Goal: Task Accomplishment & Management: Manage account settings

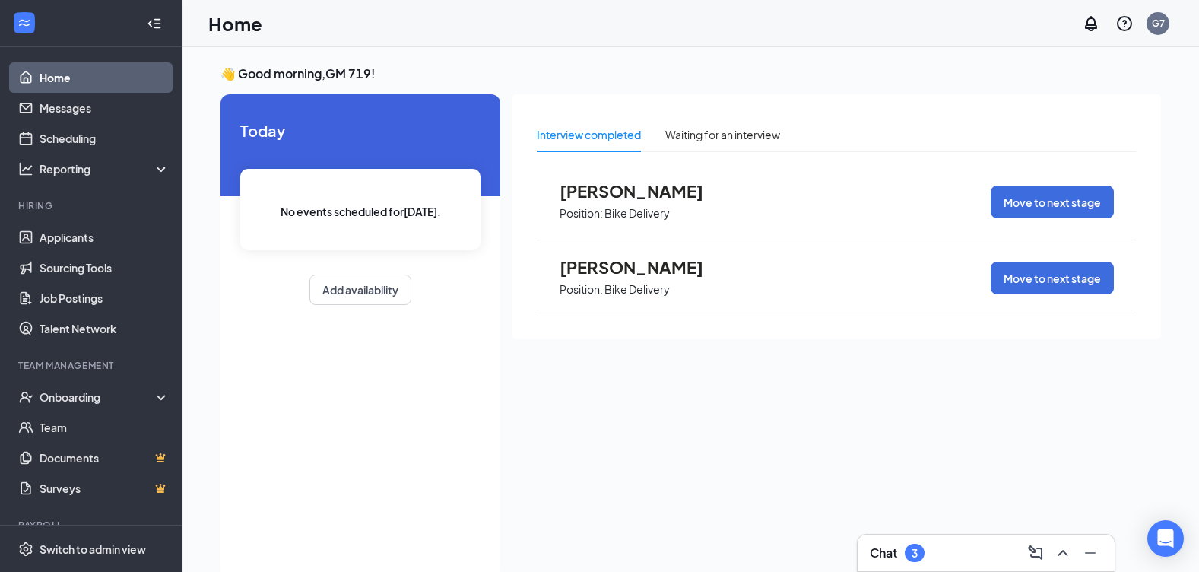
click at [106, 80] on link "Home" at bounding box center [105, 77] width 130 height 30
click at [106, 310] on link "Job Postings" at bounding box center [105, 298] width 130 height 30
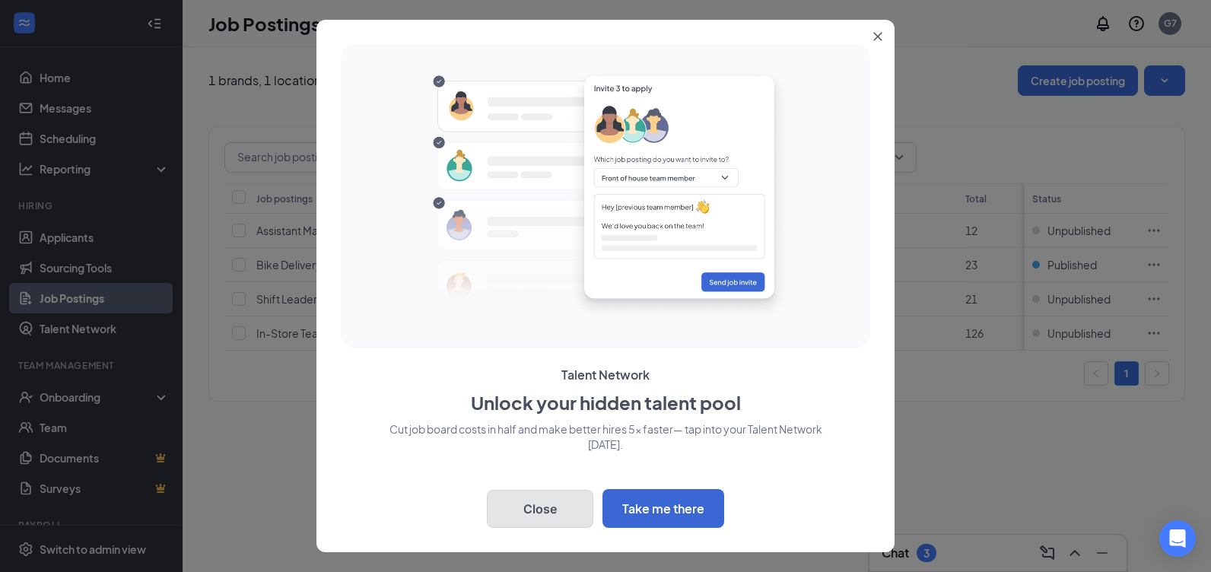
click at [551, 495] on button "Close" at bounding box center [540, 509] width 106 height 38
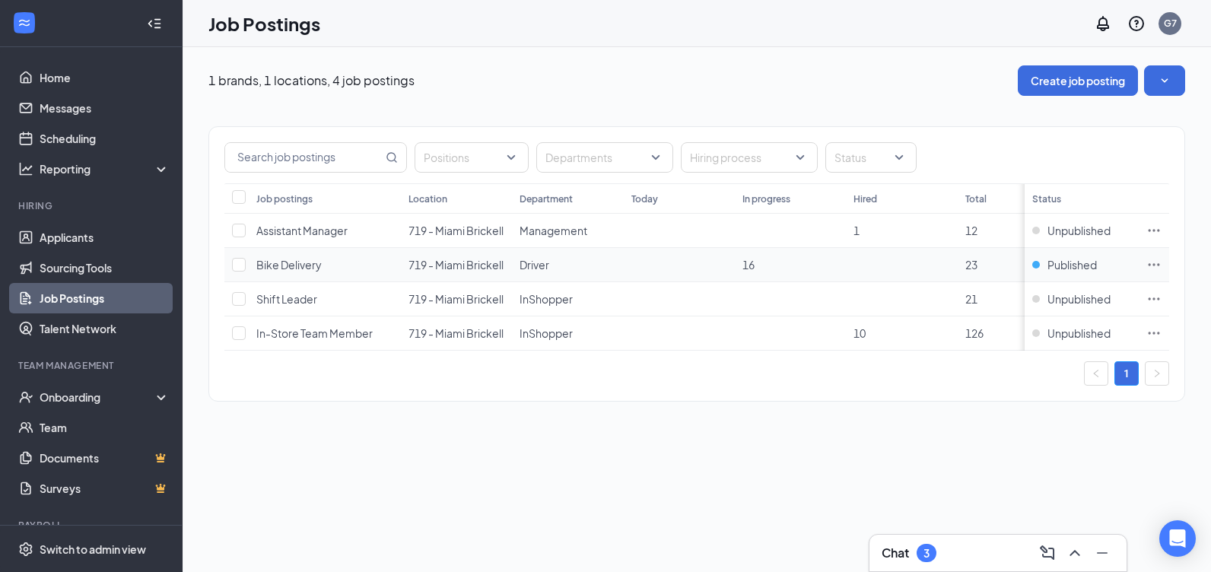
click at [1157, 264] on icon "Ellipses" at bounding box center [1153, 264] width 15 height 15
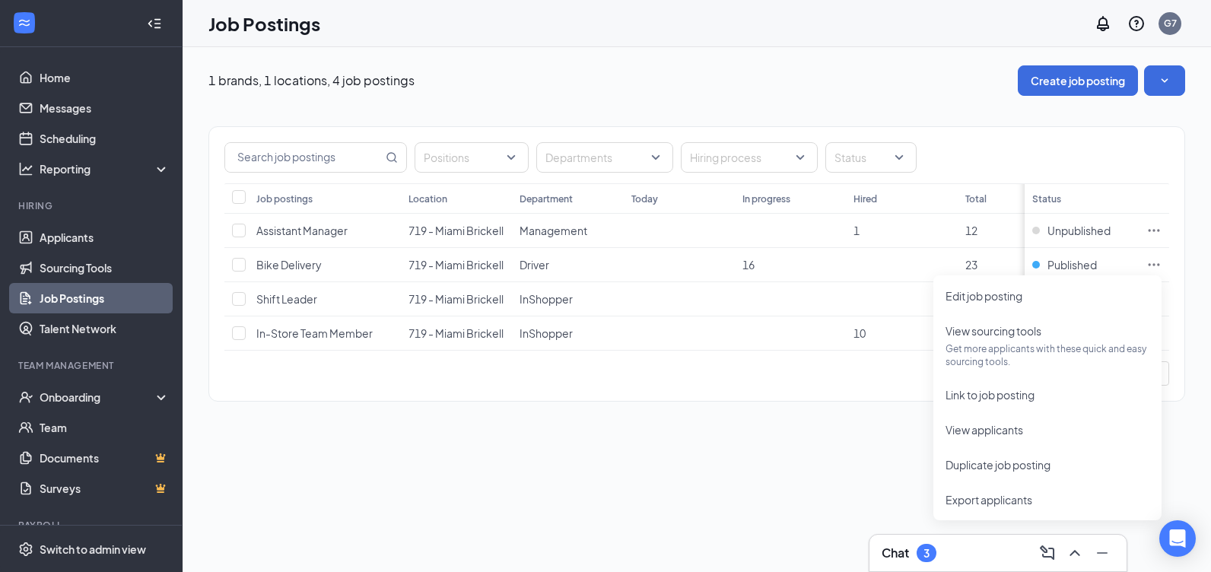
click at [858, 466] on div "1 brands, 1 locations, 4 job postings Create job posting Positions Departments …" at bounding box center [697, 309] width 1028 height 525
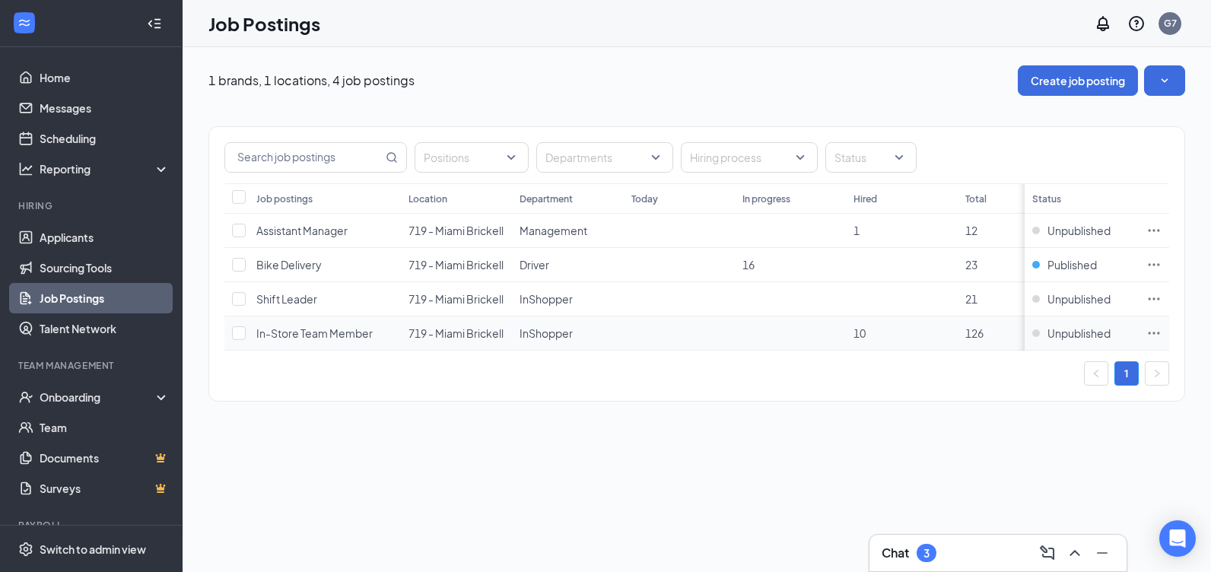
click at [1153, 332] on icon "Ellipses" at bounding box center [1153, 332] width 15 height 15
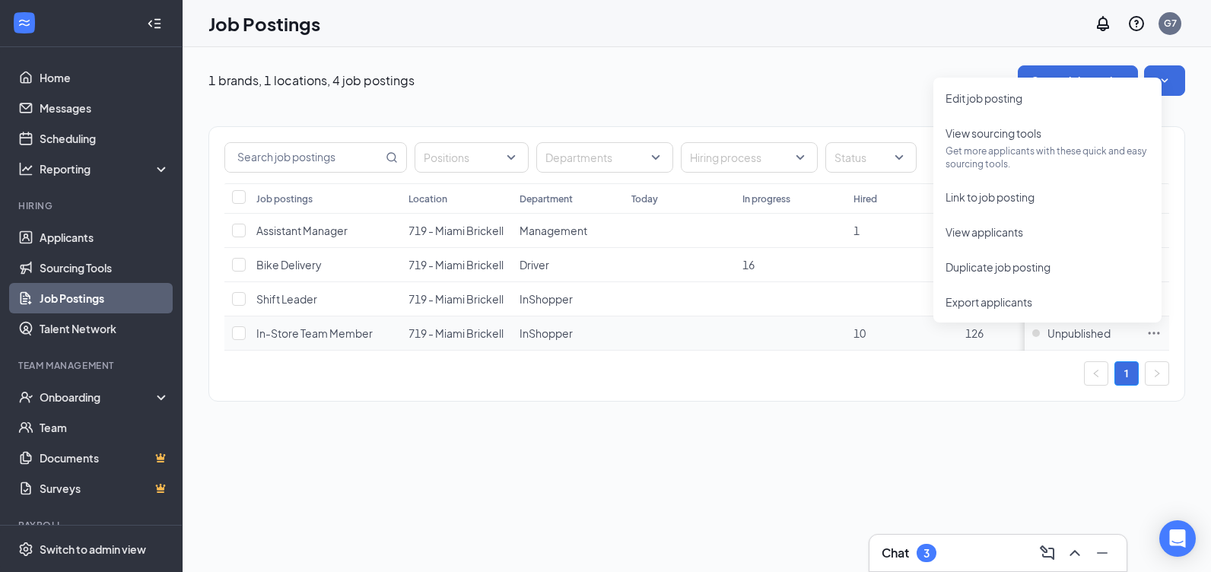
click at [332, 333] on span "In-Store Team Member" at bounding box center [314, 333] width 116 height 14
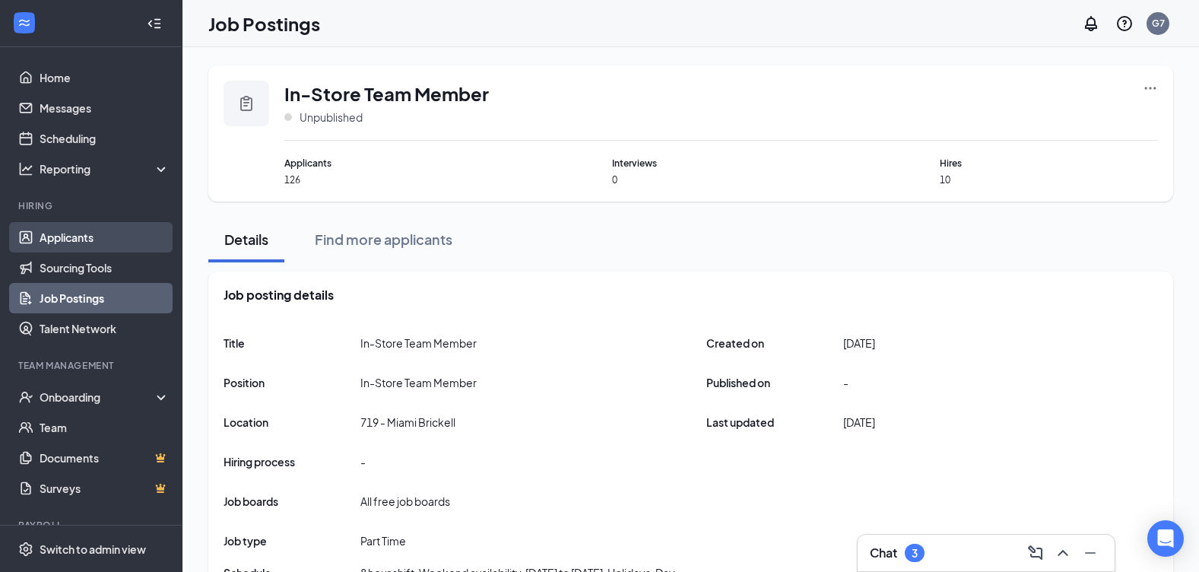
click at [62, 243] on link "Applicants" at bounding box center [105, 237] width 130 height 30
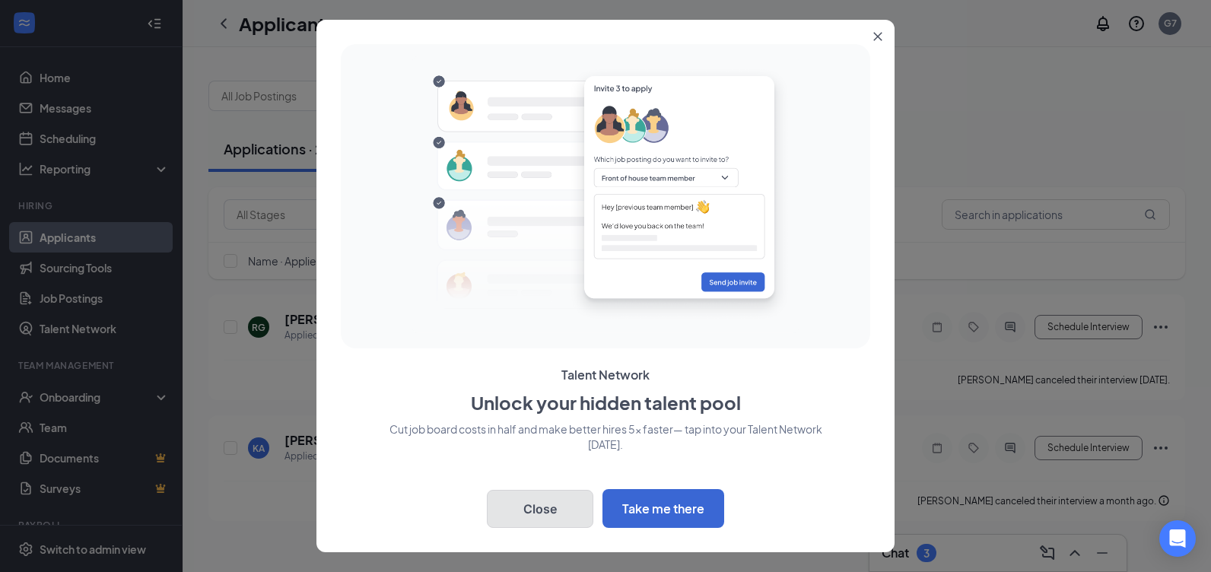
click at [563, 503] on button "Close" at bounding box center [540, 509] width 106 height 38
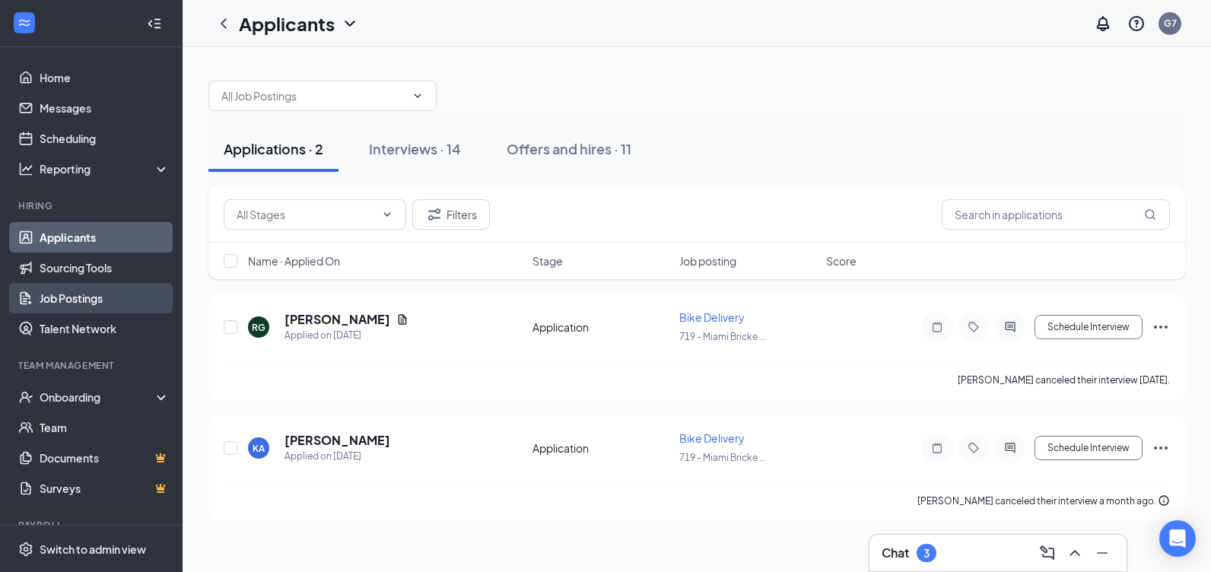
click at [81, 301] on link "Job Postings" at bounding box center [105, 298] width 130 height 30
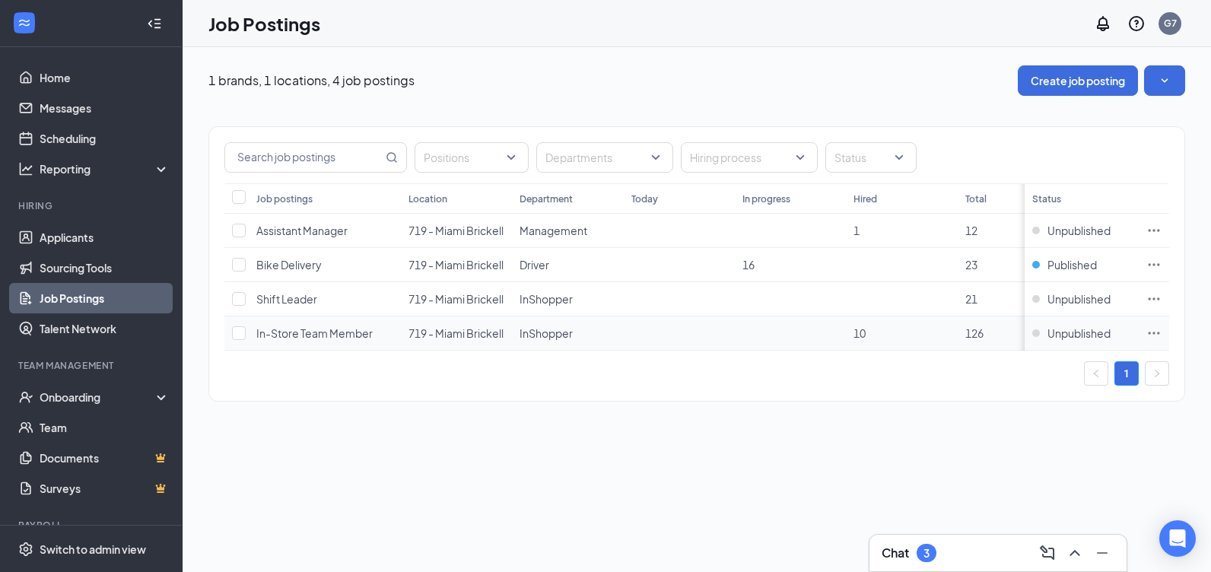
click at [341, 336] on span "In-Store Team Member" at bounding box center [314, 333] width 116 height 14
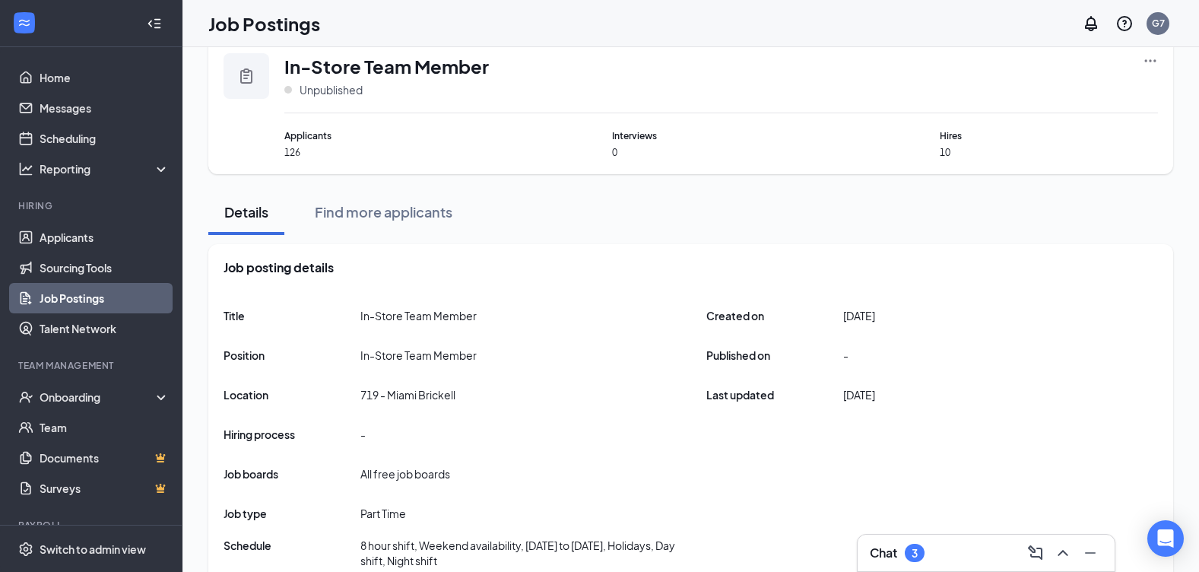
scroll to position [76, 0]
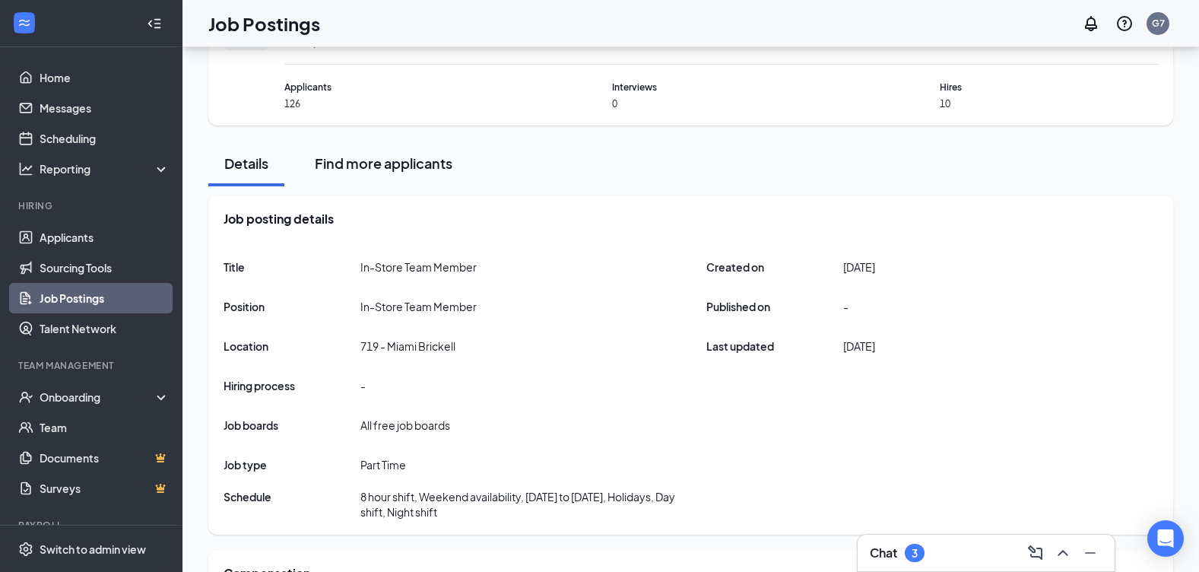
click at [398, 174] on button "Find more applicants" at bounding box center [384, 164] width 168 height 46
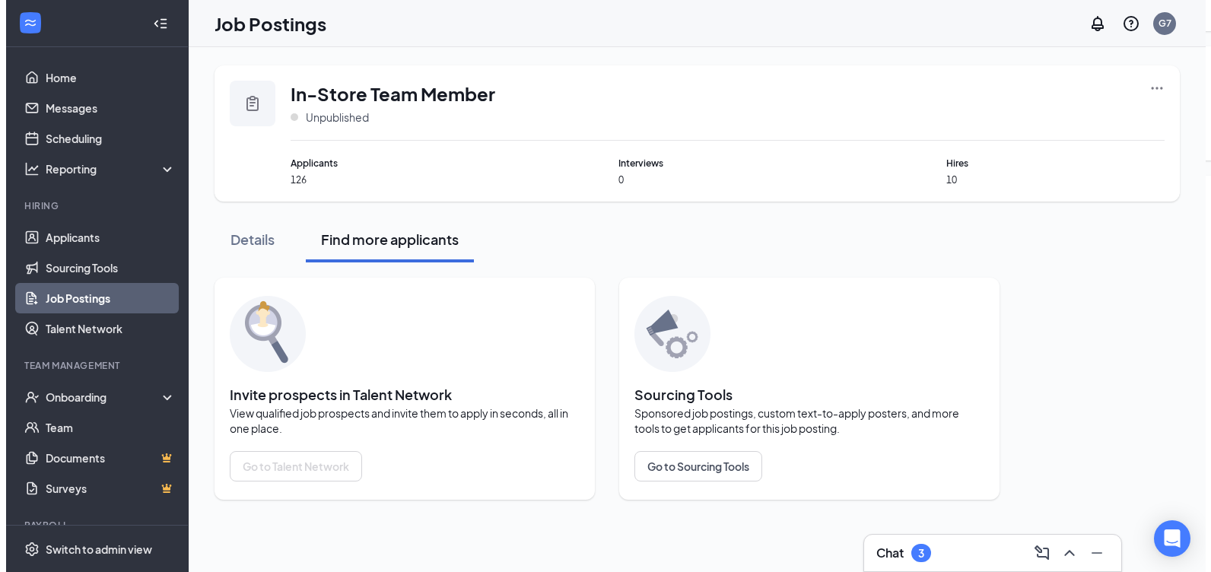
scroll to position [0, 0]
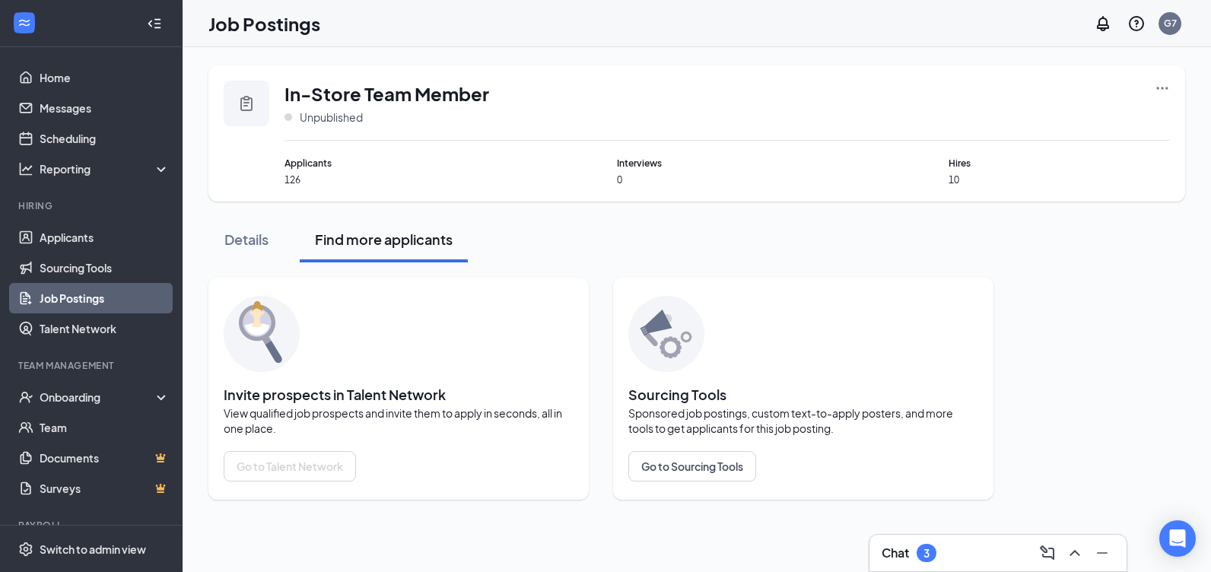
click at [65, 300] on link "Job Postings" at bounding box center [105, 298] width 130 height 30
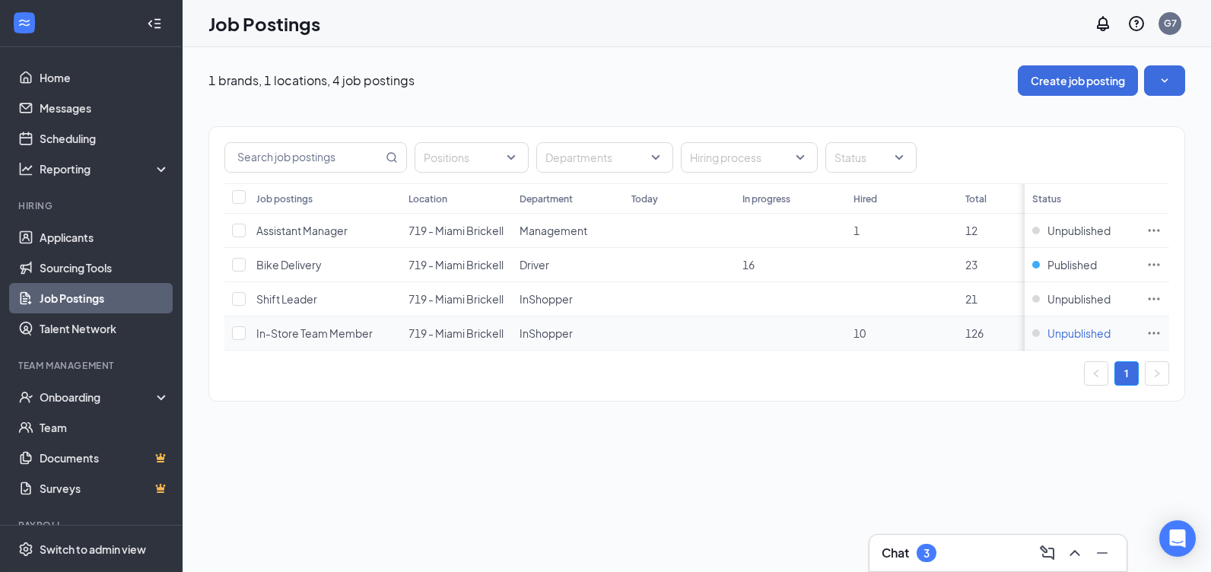
click at [1035, 330] on div "Unpublished" at bounding box center [1071, 332] width 78 height 15
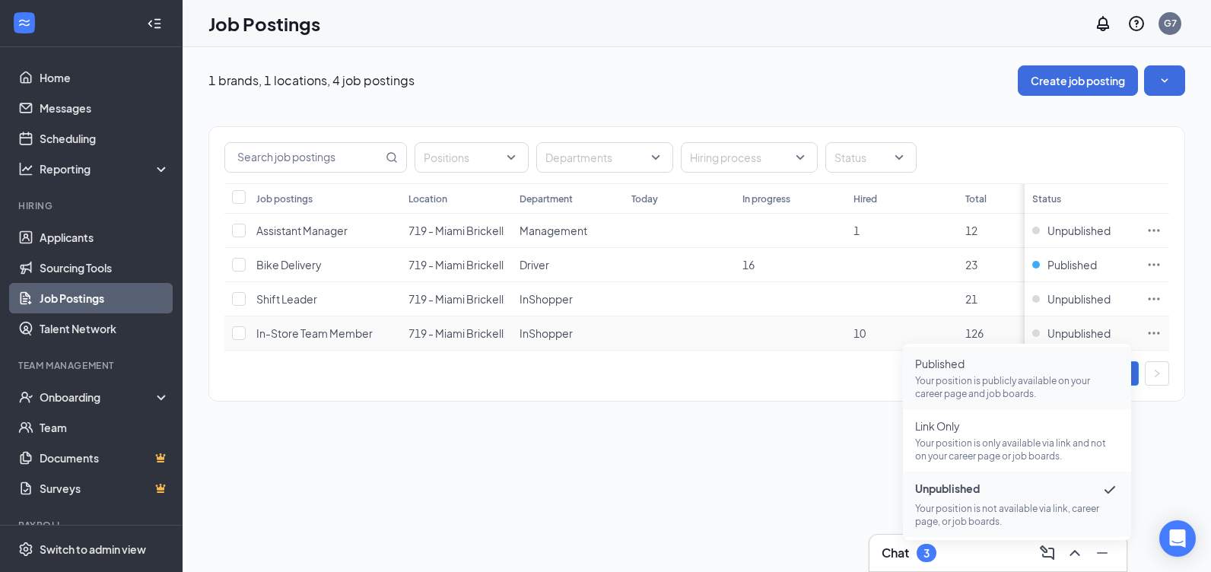
click at [963, 393] on p "Your position is publicly available on your career page and job boards." at bounding box center [1017, 387] width 204 height 26
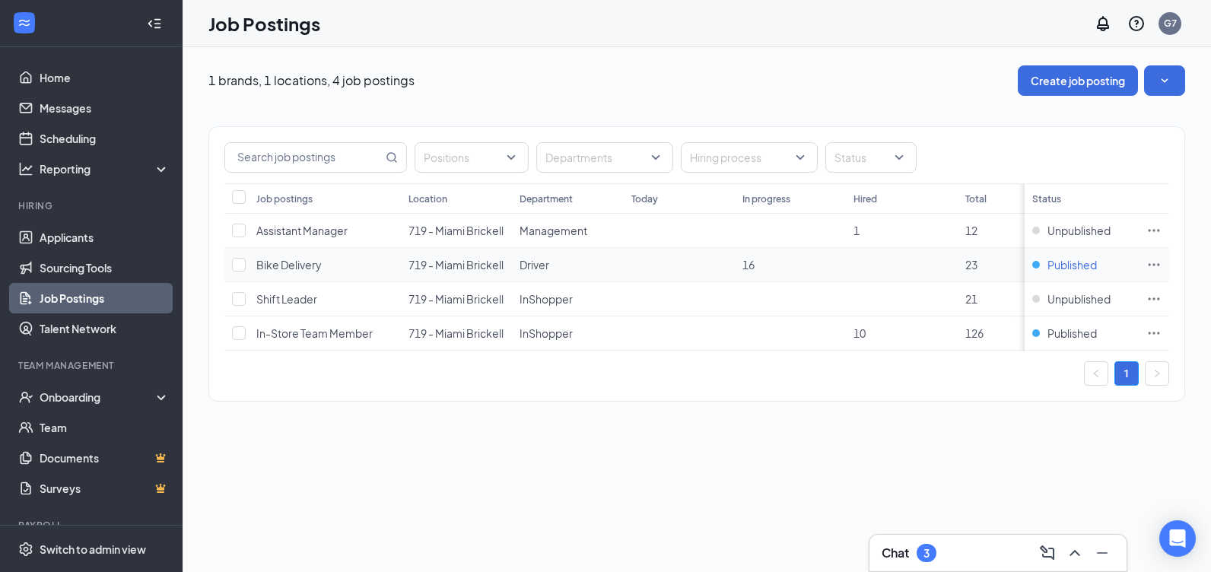
click at [1038, 259] on div "Published" at bounding box center [1064, 264] width 65 height 15
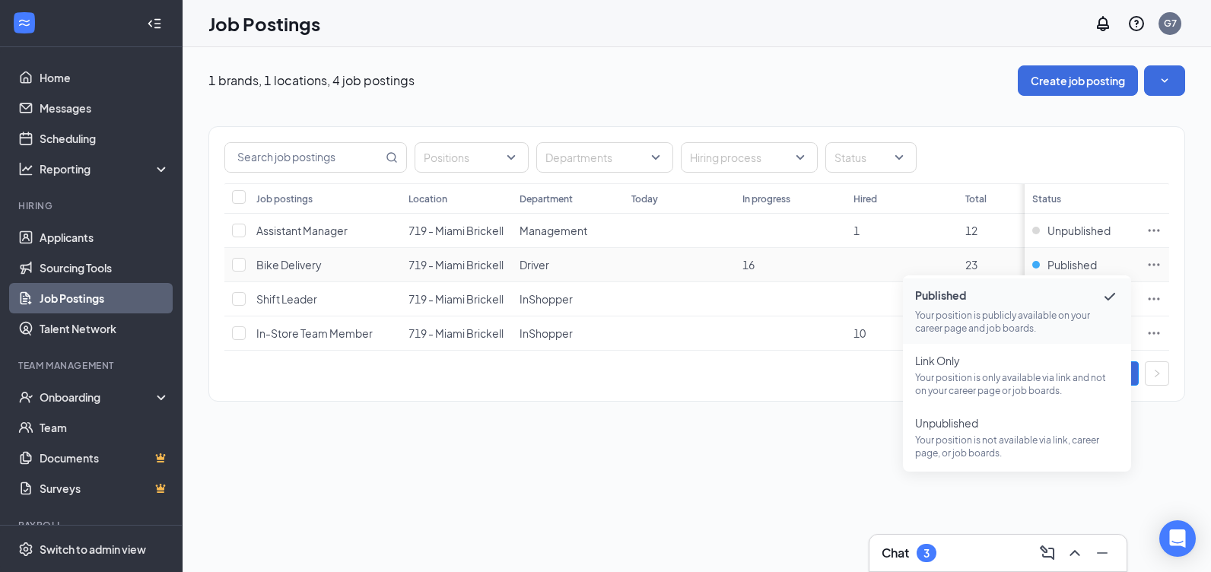
click at [1012, 313] on p "Your position is publicly available on your career page and job boards." at bounding box center [1017, 322] width 204 height 26
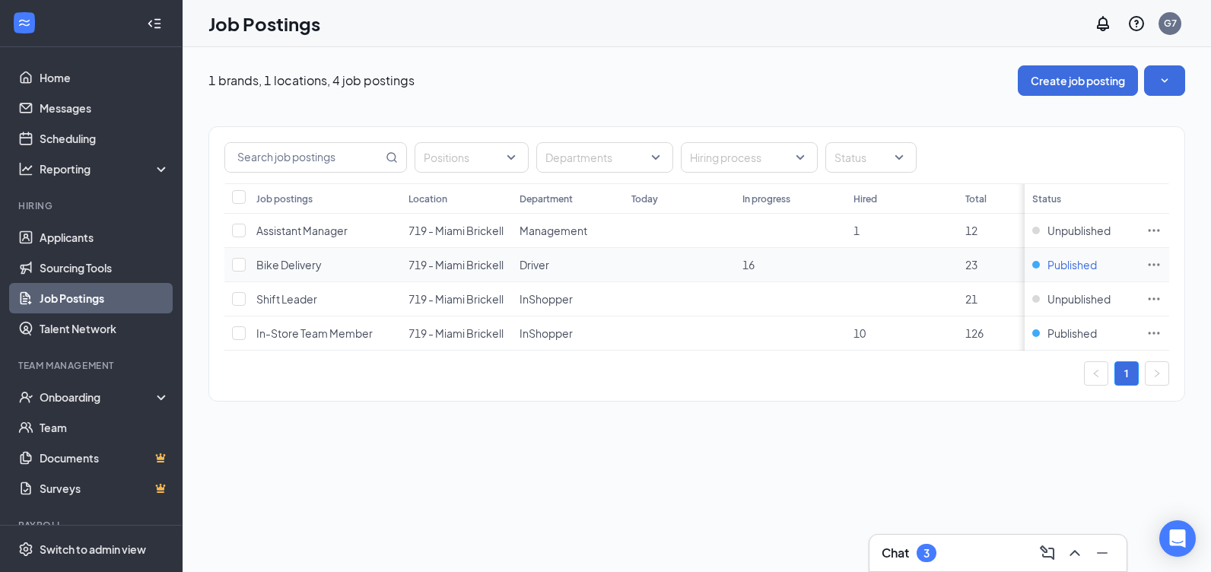
click at [1056, 268] on span "Published" at bounding box center [1071, 264] width 49 height 15
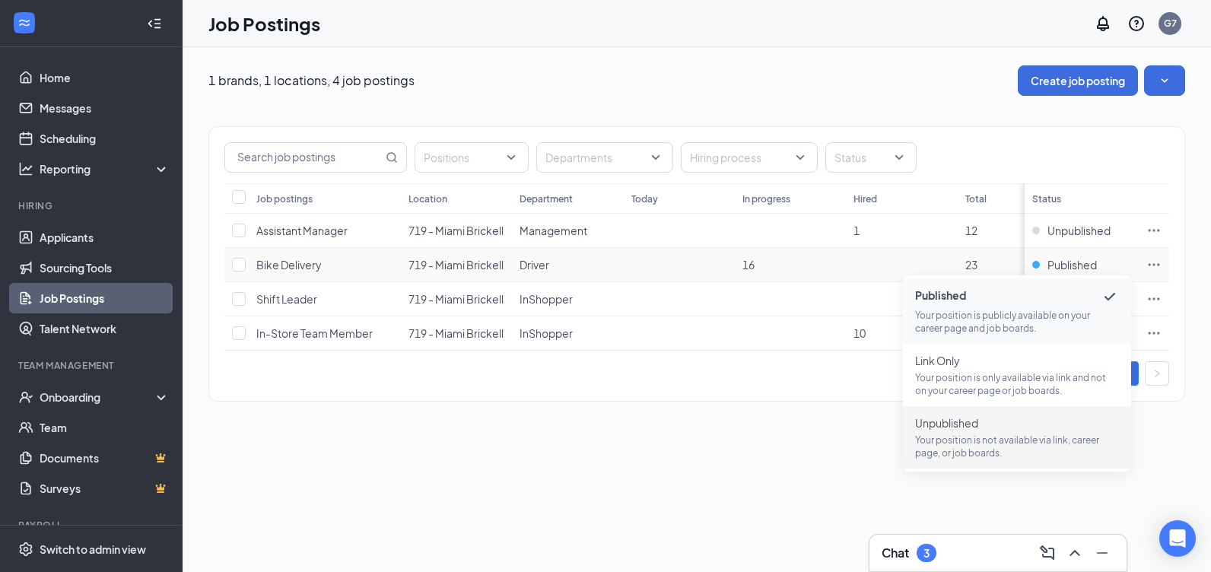
click at [1006, 437] on p "Your position is not available via link, career page, or job boards." at bounding box center [1017, 446] width 204 height 26
